Goal: Task Accomplishment & Management: Manage account settings

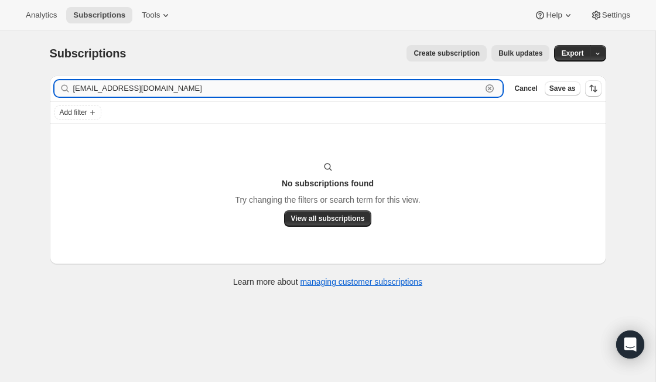
click at [131, 83] on input "[EMAIL_ADDRESS][DOMAIN_NAME]" at bounding box center [277, 88] width 409 height 16
paste input "[EMAIL_ADDRESS]"
type input "[EMAIL_ADDRESS][DOMAIN_NAME]"
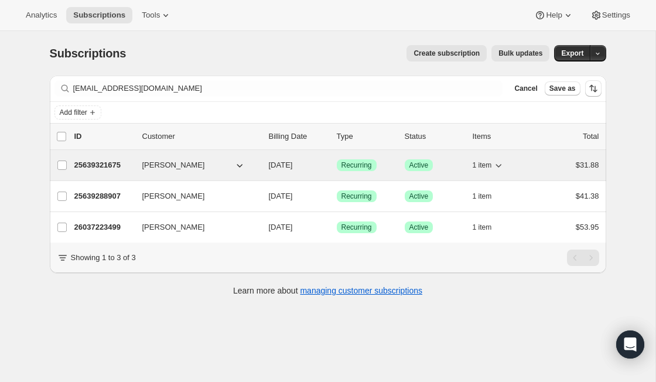
click at [108, 164] on p "25639321675" at bounding box center [103, 165] width 59 height 12
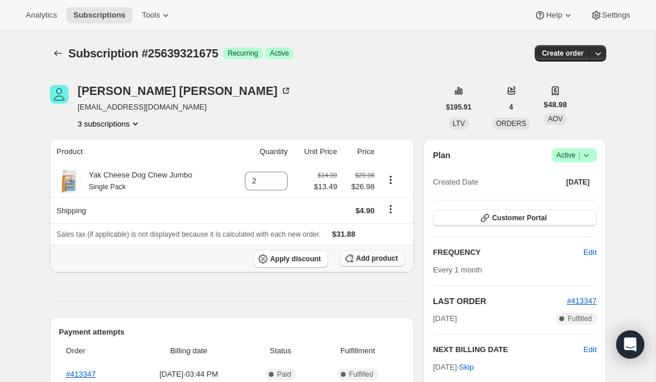
click at [362, 259] on span "Add product" at bounding box center [377, 258] width 42 height 9
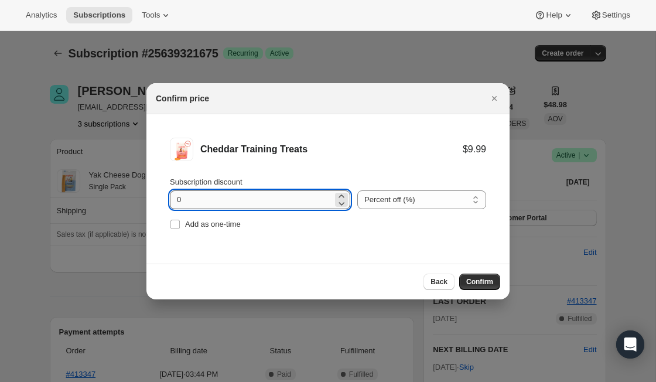
click at [231, 204] on input "0" at bounding box center [251, 199] width 163 height 19
type input "10"
click at [481, 274] on button "Confirm" at bounding box center [479, 281] width 41 height 16
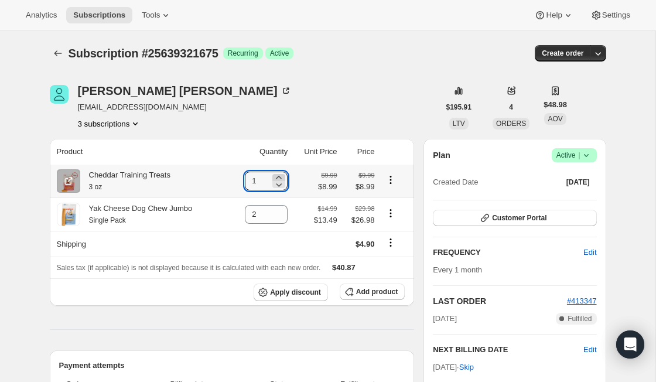
click at [278, 177] on icon at bounding box center [278, 177] width 5 height 3
type input "2"
